Goal: Information Seeking & Learning: Learn about a topic

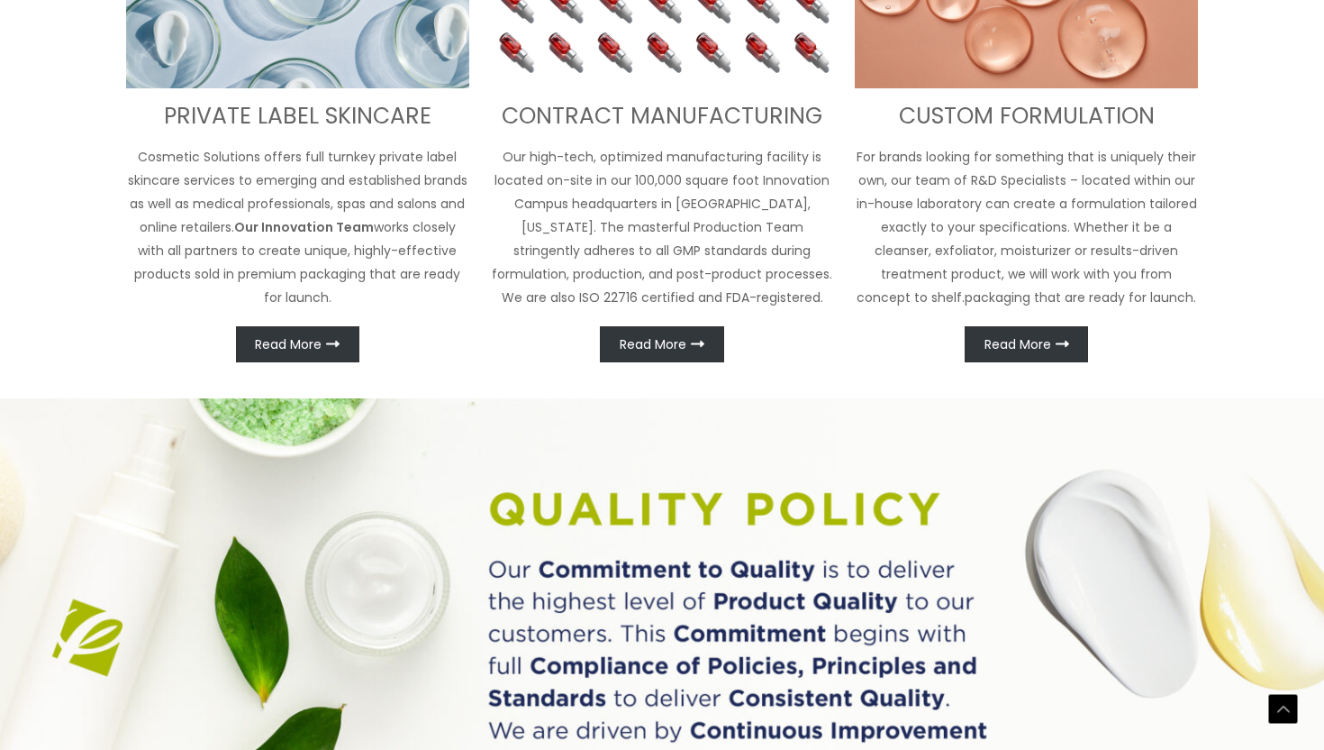
scroll to position [956, 0]
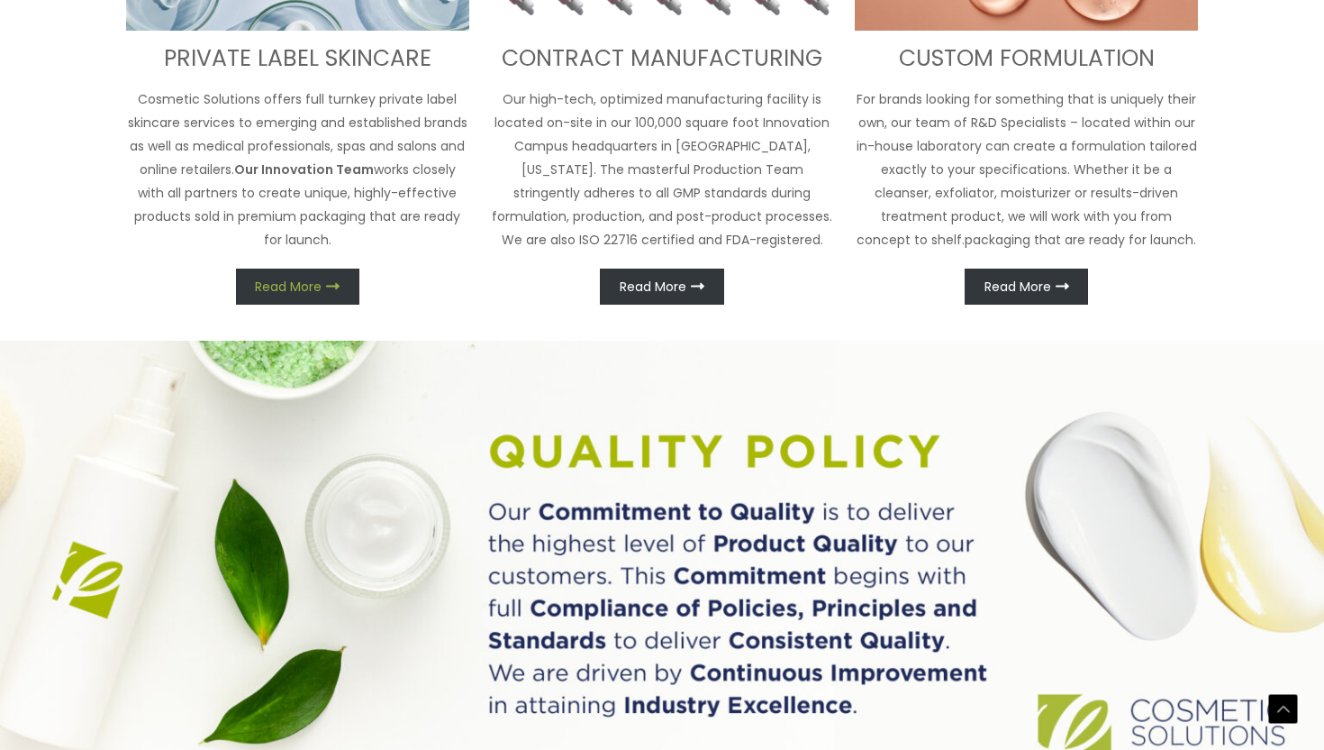
click at [314, 285] on span "Read More" at bounding box center [288, 286] width 67 height 13
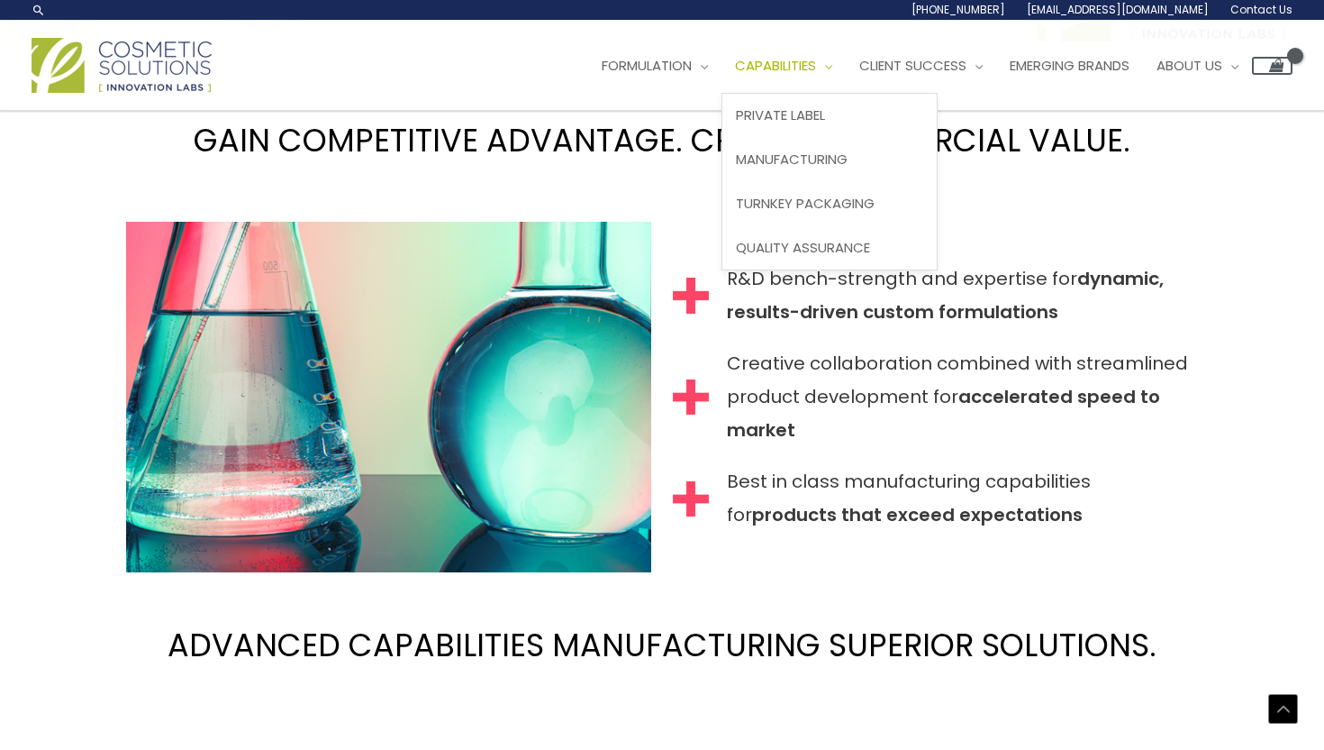
scroll to position [1657, 0]
click at [825, 110] on span "Private Label" at bounding box center [780, 114] width 89 height 19
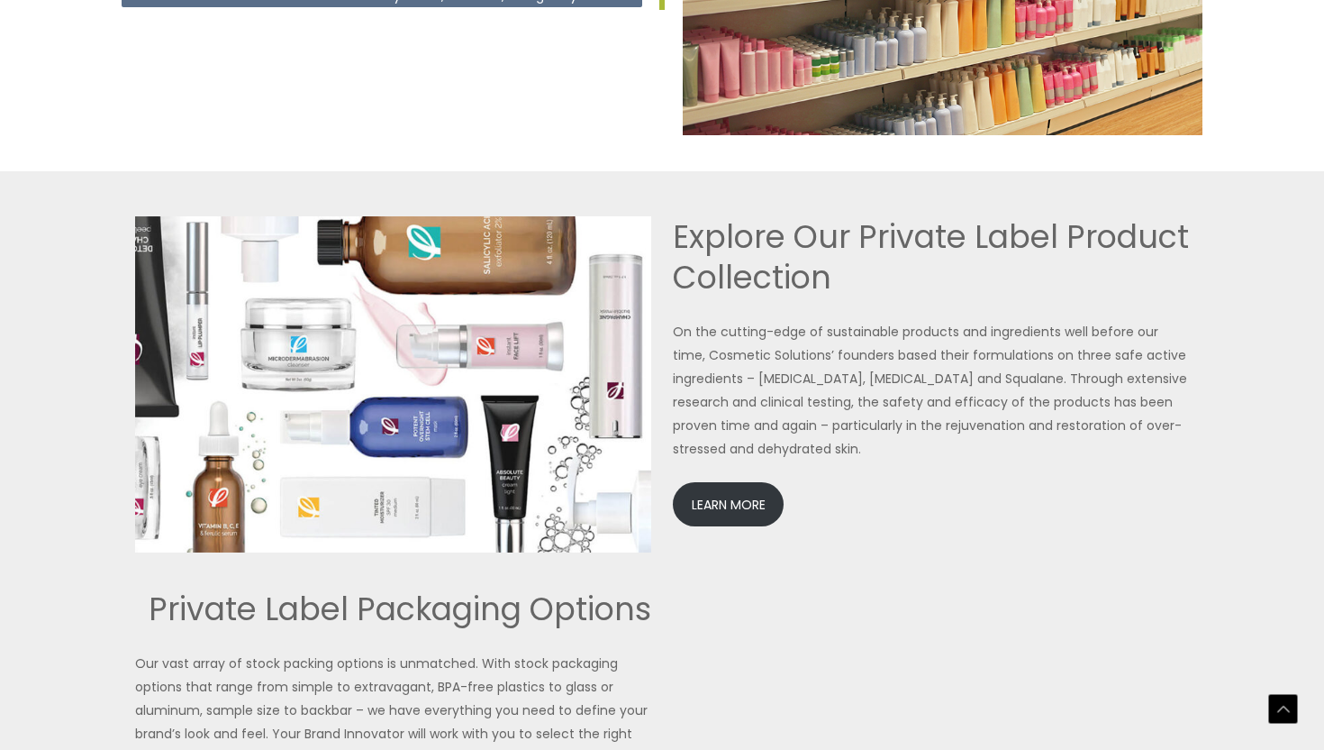
scroll to position [3886, 0]
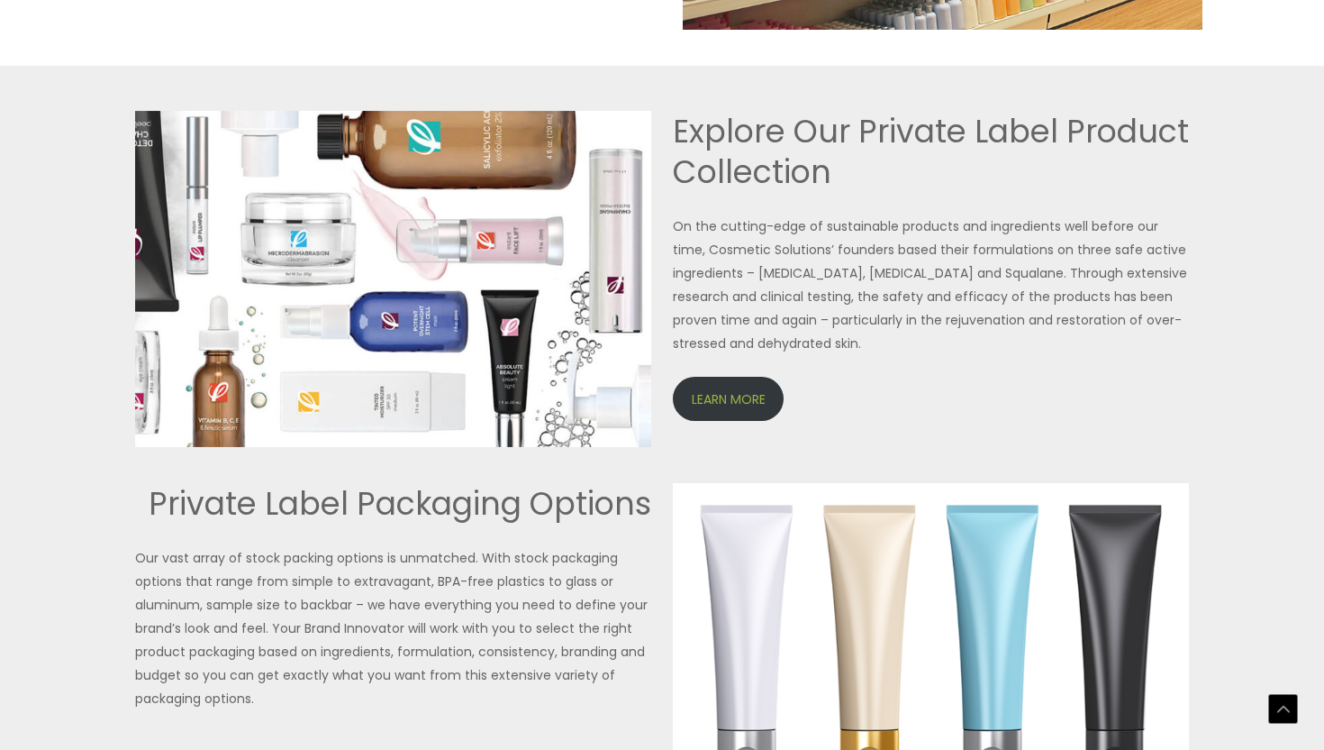
click at [697, 396] on link "LEARN MORE" at bounding box center [728, 399] width 111 height 44
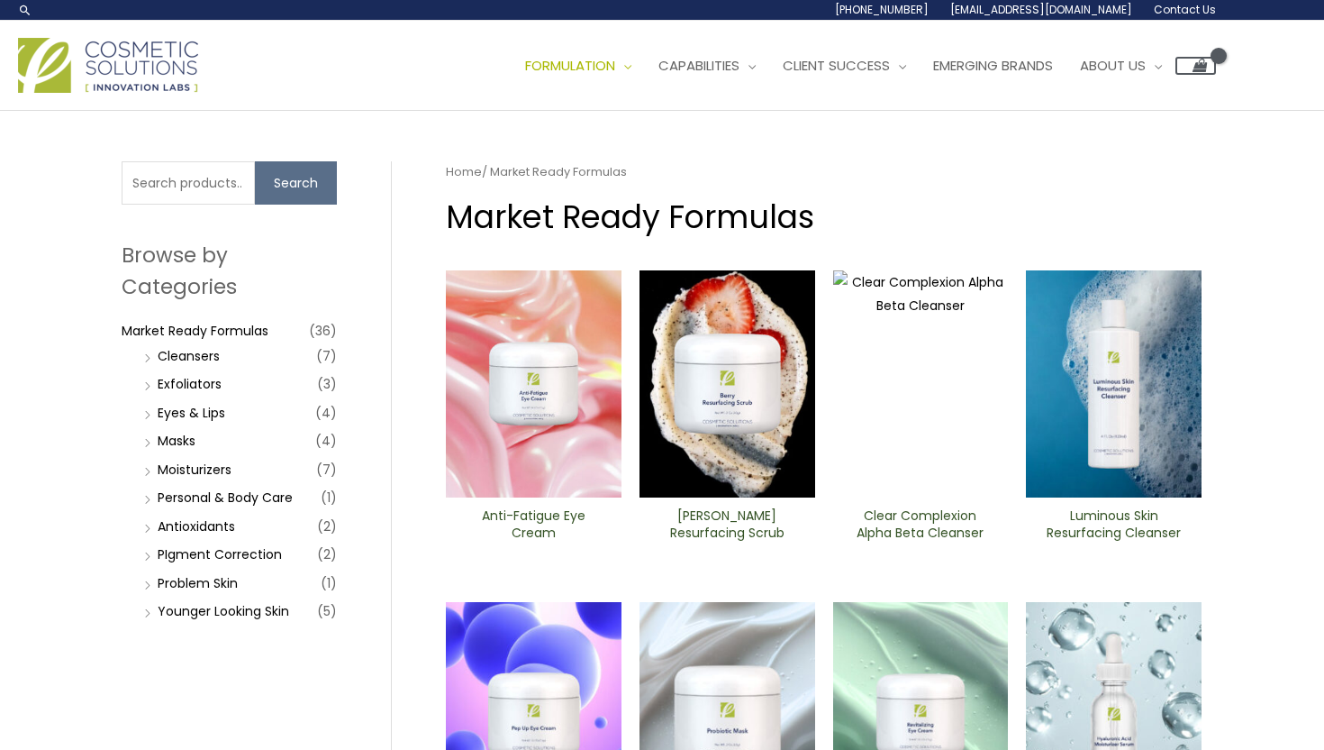
click at [148, 415] on li "Eyes & Lips (4)" at bounding box center [238, 412] width 197 height 25
click at [150, 412] on li "Eyes & Lips (4)" at bounding box center [238, 412] width 197 height 25
click at [177, 413] on link "Eyes & Lips" at bounding box center [192, 413] width 68 height 18
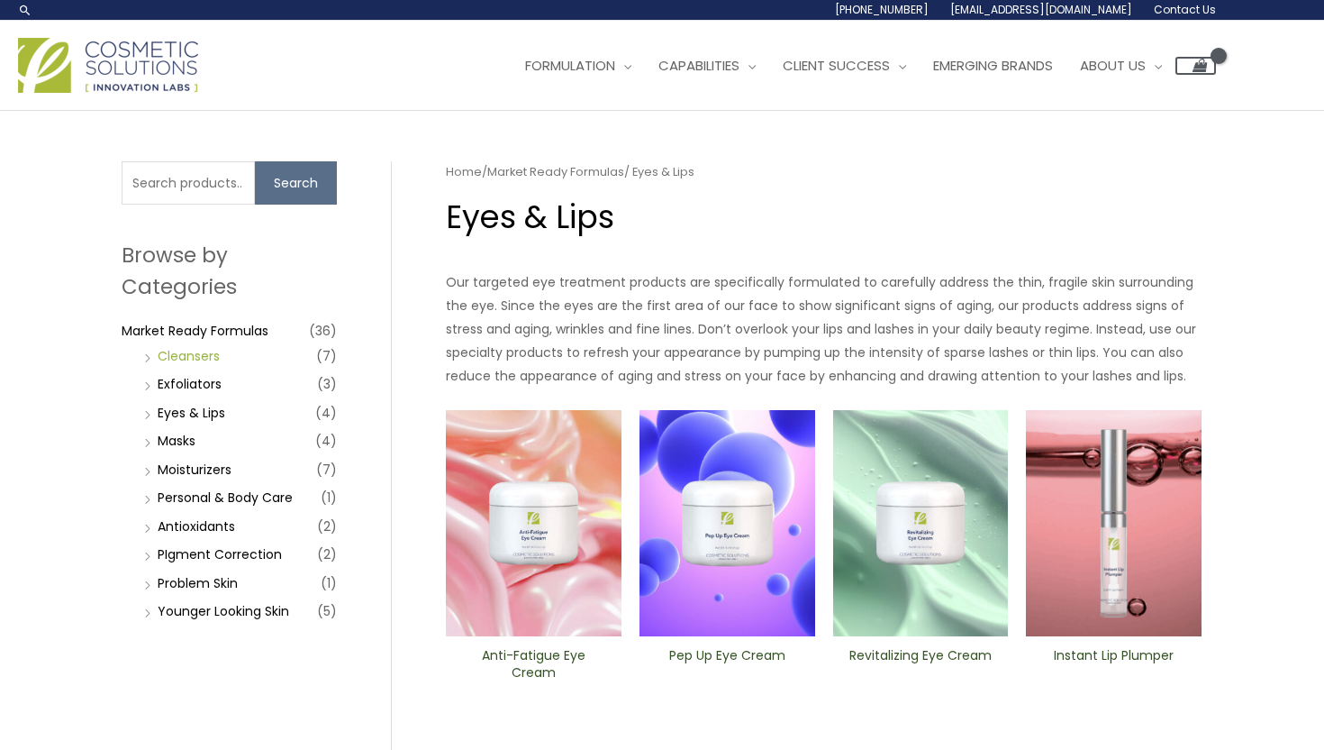
click at [197, 353] on link "Cleansers" at bounding box center [189, 356] width 62 height 18
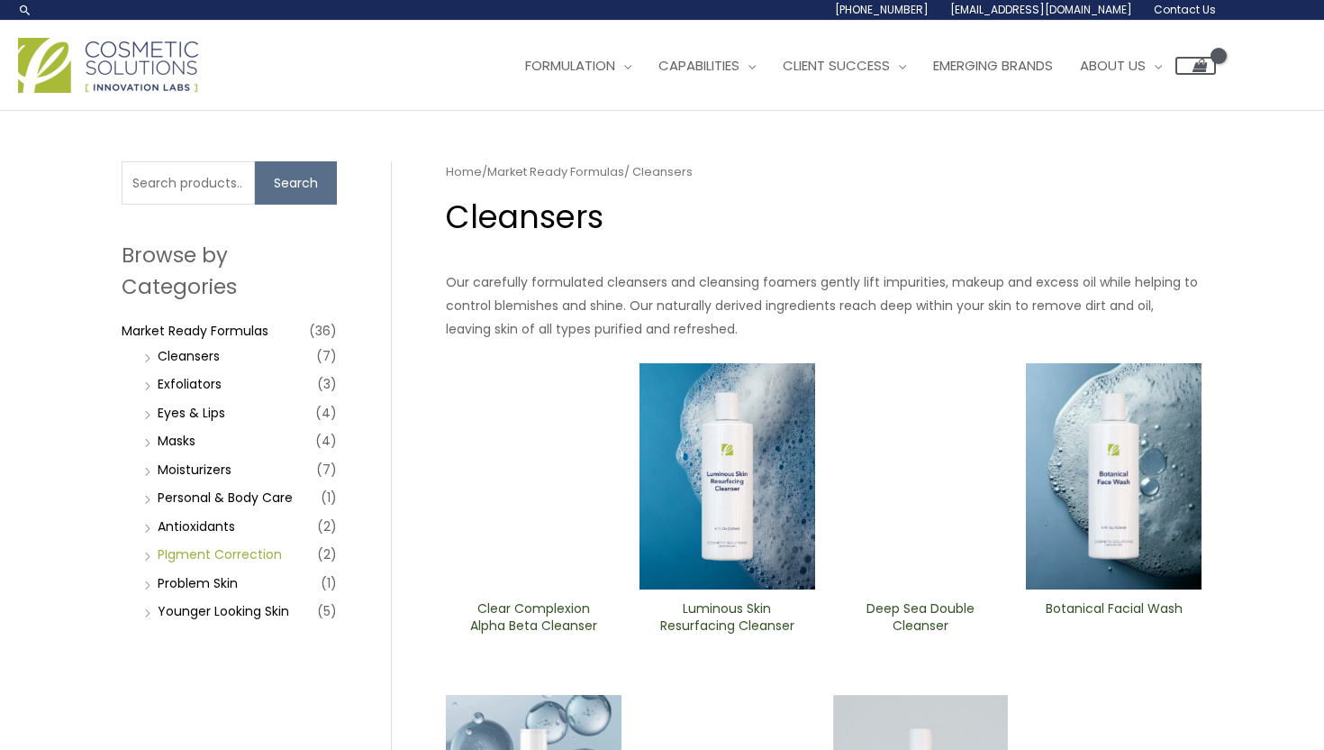
click at [188, 555] on link "PIgment Correction" at bounding box center [220, 554] width 124 height 18
